Goal: Check status

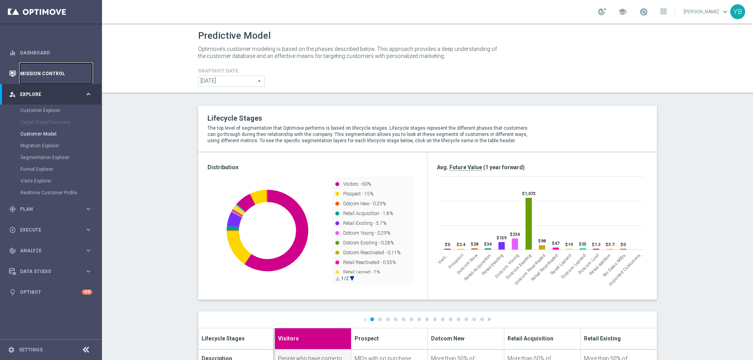
click at [62, 73] on link "Mission Control" at bounding box center [56, 73] width 72 height 21
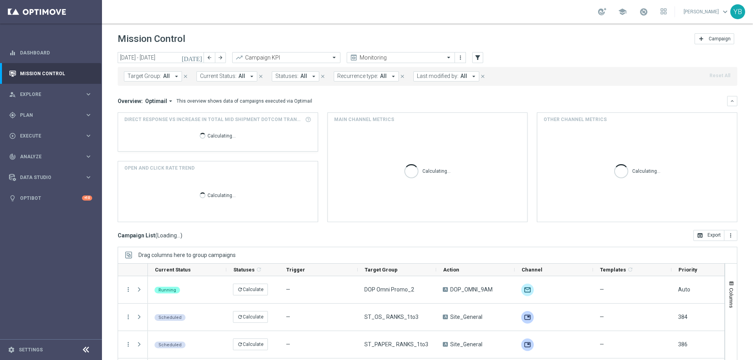
click at [199, 59] on icon "[DATE]" at bounding box center [192, 57] width 21 height 7
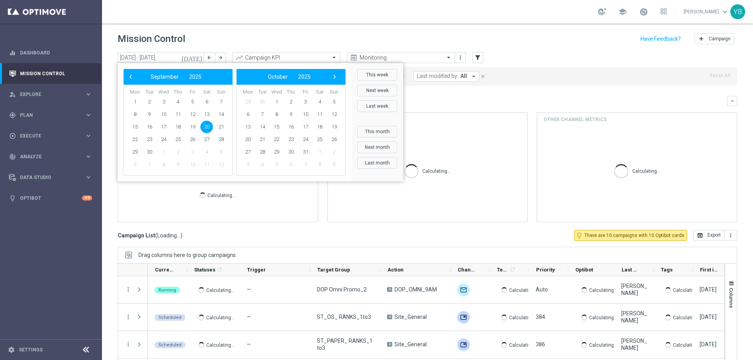
click at [209, 126] on span "20" at bounding box center [206, 127] width 13 height 13
type input "[DATE] - [DATE]"
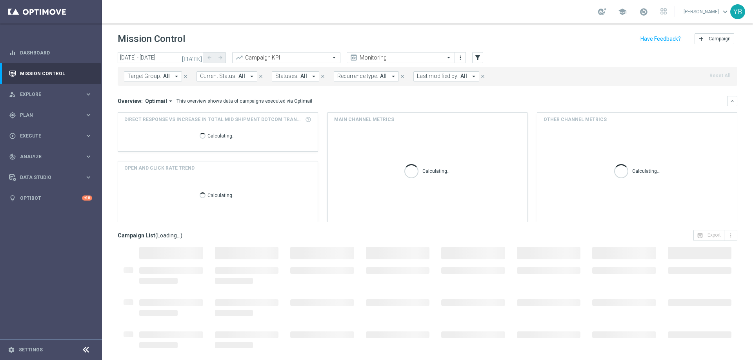
click at [167, 102] on icon "arrow_drop_down" at bounding box center [170, 101] width 7 height 7
click at [147, 111] on div "Analysis" at bounding box center [142, 113] width 19 height 7
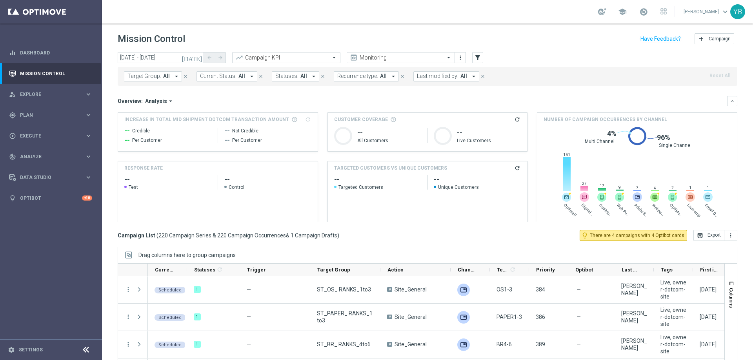
click at [105, 228] on div "[DATE] [DATE] - [DATE] arrow_back arrow_forward Campaign KPI trending_up Monito…" at bounding box center [427, 202] width 651 height 301
click at [514, 168] on icon "refresh" at bounding box center [517, 168] width 6 height 6
drag, startPoint x: 35, startPoint y: 155, endPoint x: 3, endPoint y: 158, distance: 32.7
click at [3, 158] on div "track_changes Analyze keyboard_arrow_right" at bounding box center [50, 156] width 101 height 21
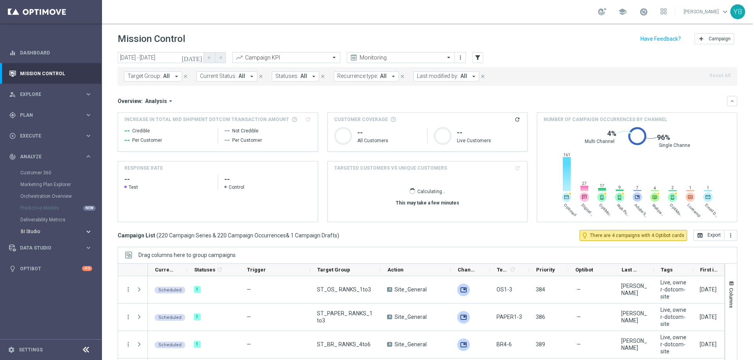
click at [87, 232] on icon "keyboard_arrow_right" at bounding box center [88, 231] width 7 height 7
click at [51, 255] on link "Emails Baseline Matchback" at bounding box center [52, 255] width 57 height 6
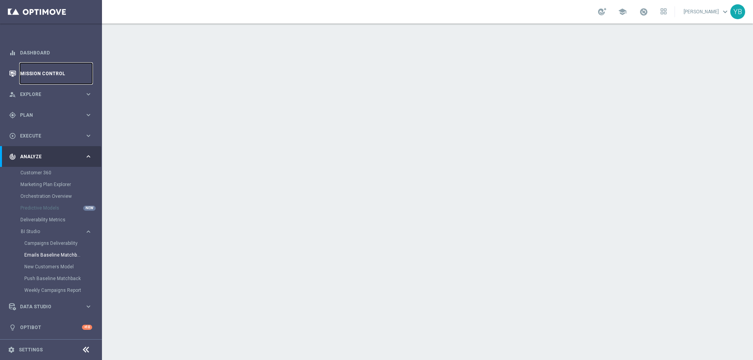
click at [38, 75] on link "Mission Control" at bounding box center [56, 73] width 72 height 21
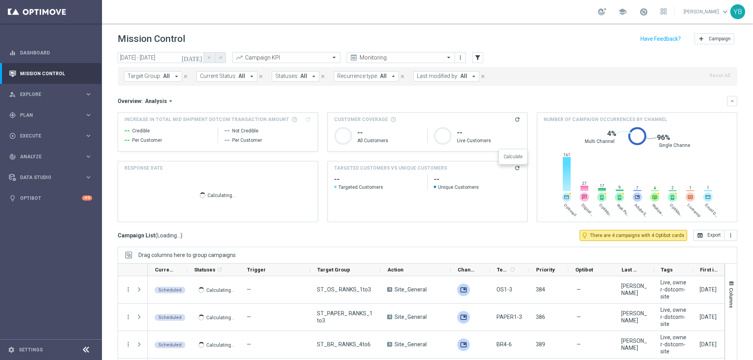
click at [514, 168] on icon "refresh" at bounding box center [517, 168] width 6 height 6
